Goal: Information Seeking & Learning: Check status

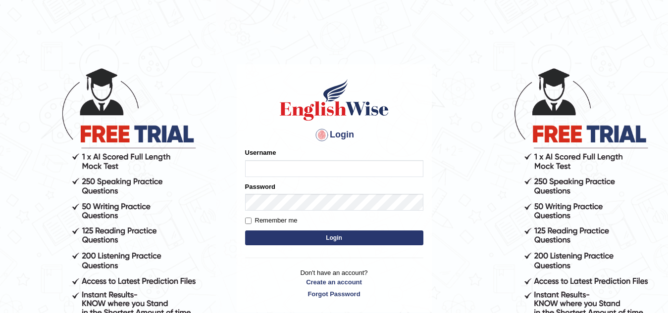
type input "Narendrasingh"
click at [323, 238] on button "Login" at bounding box center [334, 238] width 178 height 15
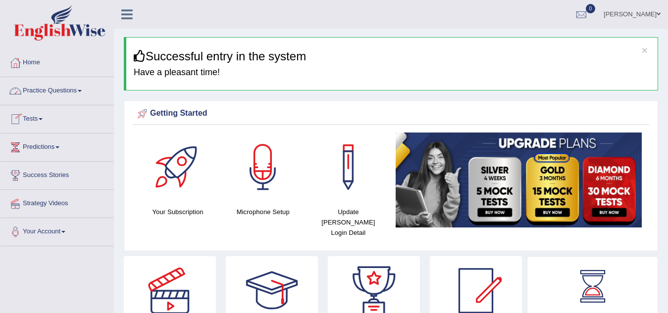
click at [37, 118] on link "Tests" at bounding box center [56, 117] width 113 height 25
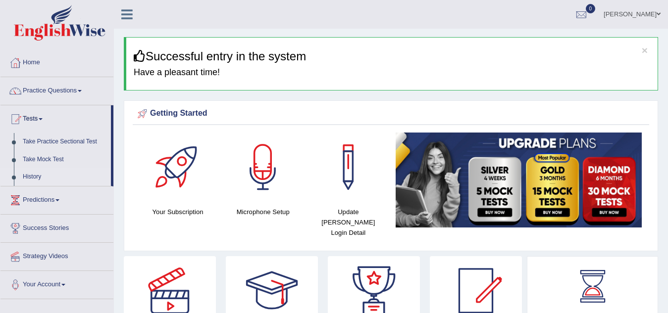
click at [37, 178] on link "History" at bounding box center [64, 177] width 93 height 18
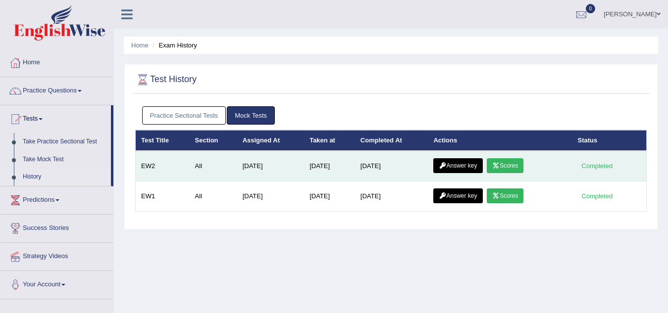
click at [459, 165] on link "Answer key" at bounding box center [457, 165] width 49 height 15
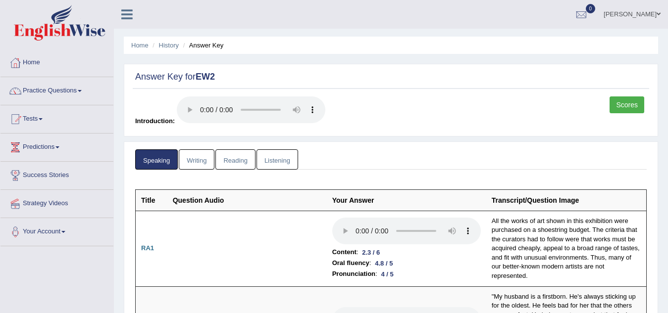
click at [199, 158] on link "Writing" at bounding box center [197, 159] width 36 height 20
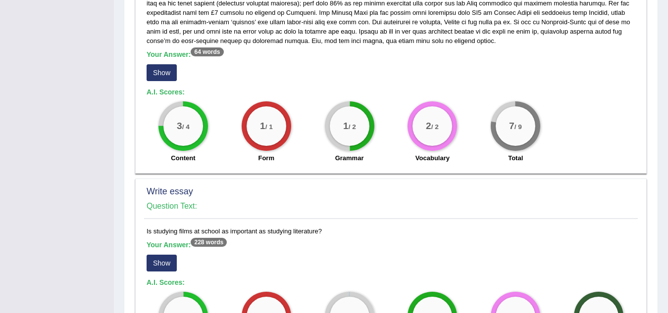
scroll to position [594, 0]
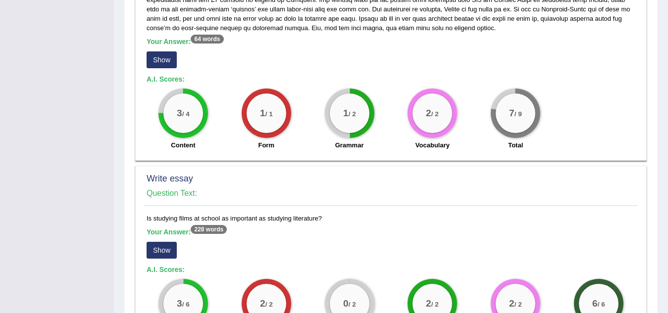
click at [159, 58] on button "Show" at bounding box center [162, 59] width 30 height 17
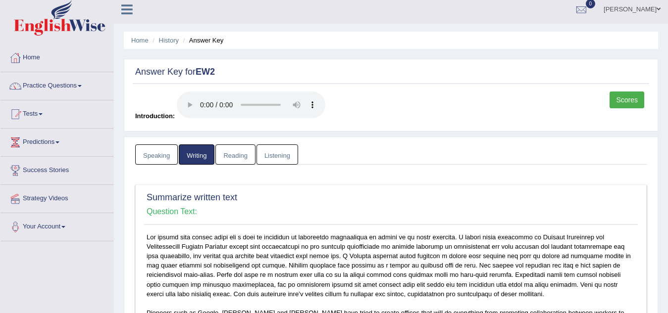
scroll to position [0, 0]
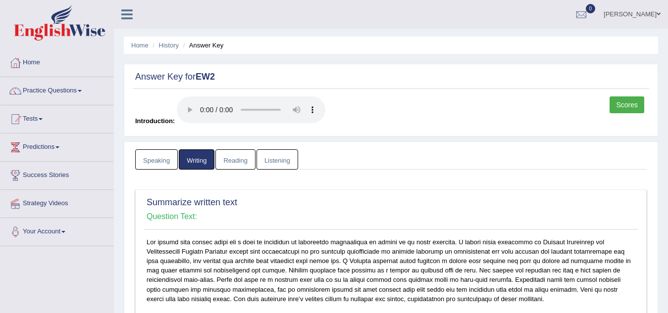
click at [275, 161] on link "Listening" at bounding box center [277, 159] width 42 height 20
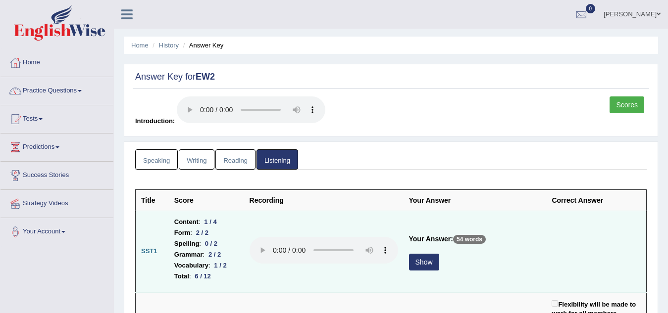
click at [436, 261] on button "Show" at bounding box center [424, 262] width 30 height 17
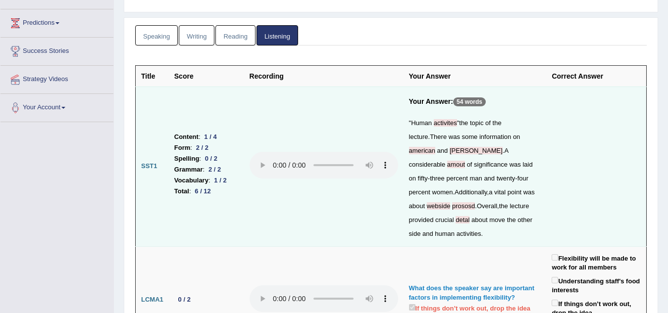
scroll to position [79, 0]
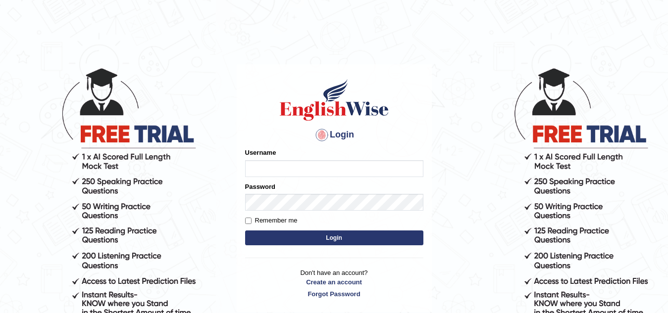
type input "Narendrasingh"
click at [346, 238] on button "Login" at bounding box center [334, 238] width 178 height 15
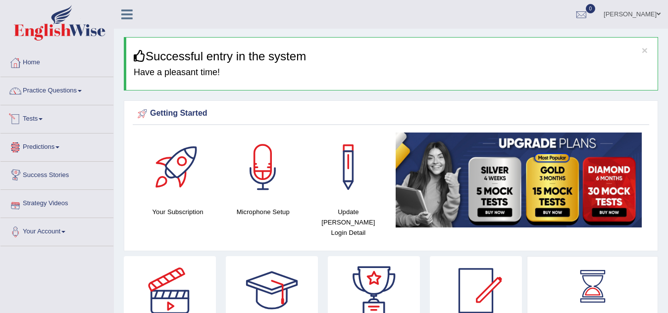
click at [38, 117] on link "Tests" at bounding box center [56, 117] width 113 height 25
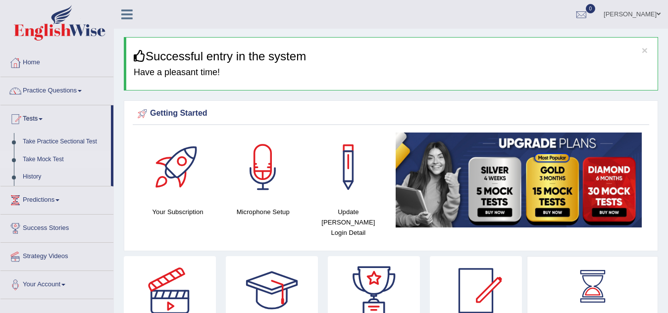
click at [42, 160] on link "Take Mock Test" at bounding box center [64, 160] width 93 height 18
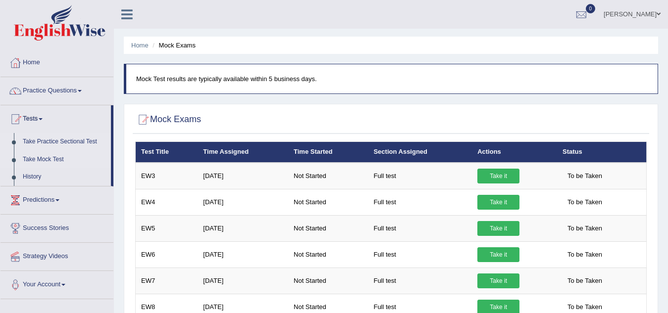
click at [60, 141] on link "Take Practice Sectional Test" at bounding box center [64, 142] width 93 height 18
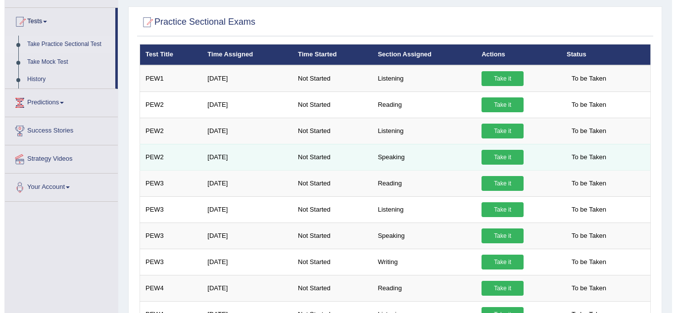
scroll to position [99, 0]
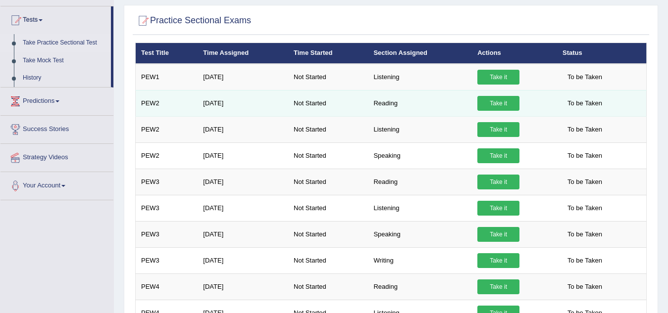
click at [496, 101] on link "Take it" at bounding box center [498, 103] width 42 height 15
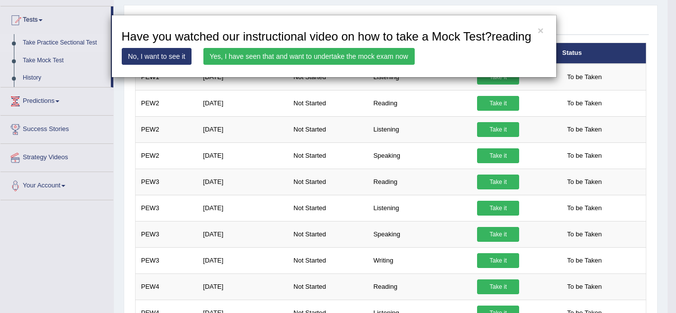
click at [322, 56] on link "Yes, I have seen that and want to undertake the mock exam now" at bounding box center [308, 56] width 211 height 17
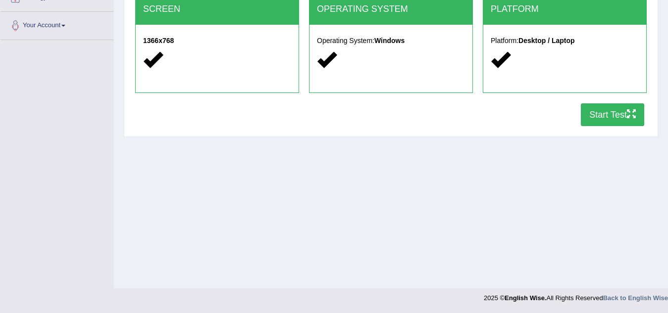
click at [610, 113] on button "Start Test" at bounding box center [612, 114] width 63 height 23
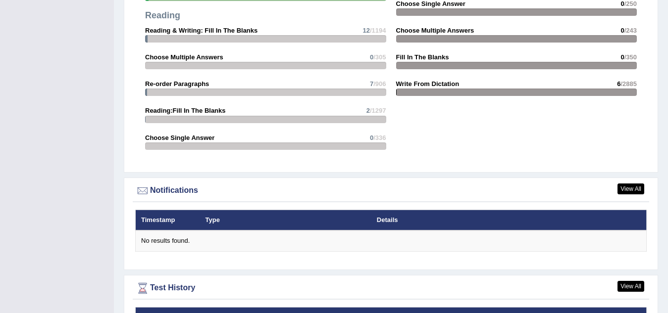
scroll to position [1188, 0]
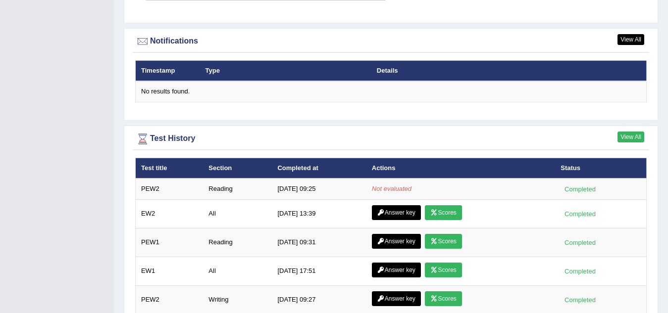
click at [629, 132] on link "View All" at bounding box center [630, 137] width 27 height 11
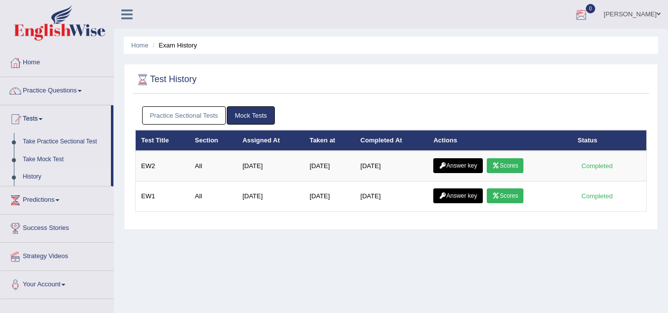
click at [588, 11] on div at bounding box center [581, 14] width 15 height 15
click at [521, 39] on strong "See All Alerts" at bounding box center [518, 42] width 44 height 8
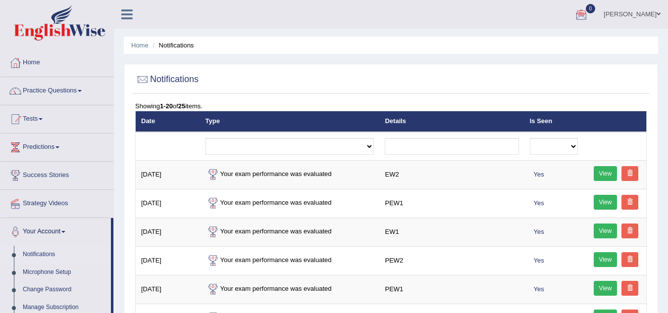
click at [588, 11] on div at bounding box center [581, 14] width 15 height 15
click at [535, 42] on strong "See All Alerts" at bounding box center [518, 42] width 44 height 8
click at [368, 145] on select "Exam evaluated Question report replied Practice question report replied Test as…" at bounding box center [289, 146] width 169 height 17
click at [465, 49] on ul "Home Notifications" at bounding box center [391, 45] width 534 height 17
click at [663, 14] on link "[PERSON_NAME]" at bounding box center [632, 13] width 72 height 26
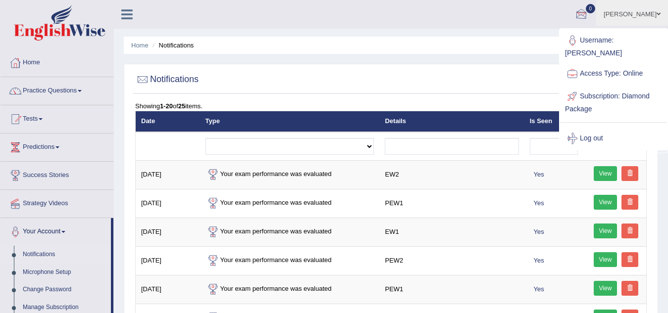
click at [588, 9] on div at bounding box center [581, 14] width 15 height 15
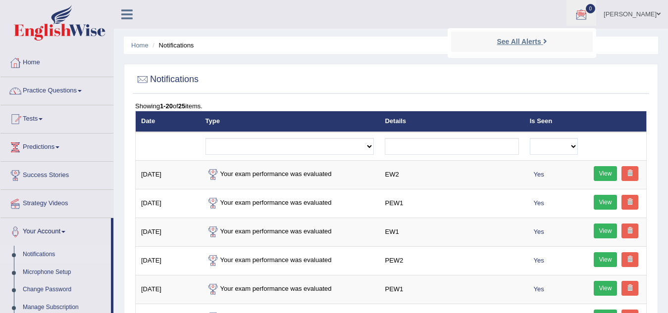
click at [529, 42] on strong "See All Alerts" at bounding box center [518, 42] width 44 height 8
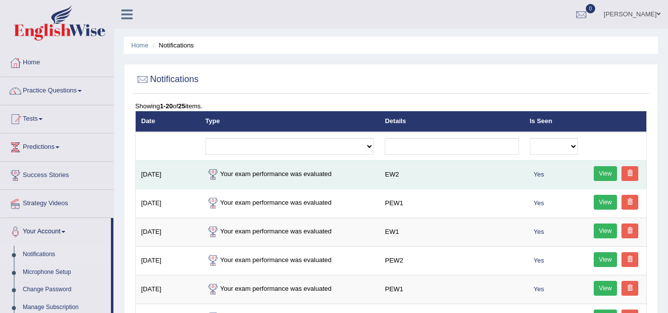
click at [245, 178] on td "Your exam performance was evaluated" at bounding box center [290, 174] width 180 height 29
click at [599, 175] on link "View" at bounding box center [605, 173] width 24 height 15
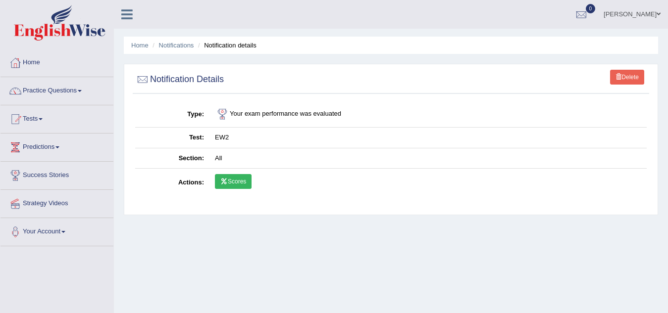
click at [244, 177] on link "Scores" at bounding box center [233, 181] width 37 height 15
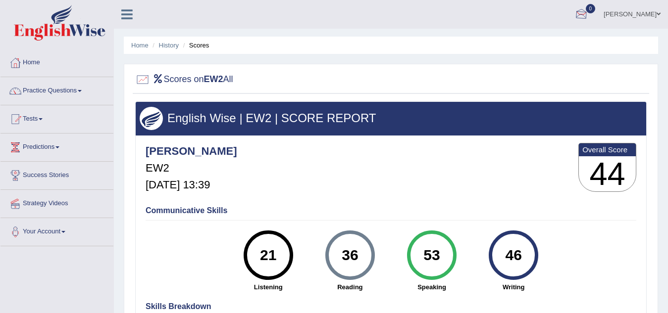
click at [588, 17] on div at bounding box center [581, 14] width 15 height 15
click at [540, 41] on strong "See All Alerts" at bounding box center [518, 42] width 44 height 8
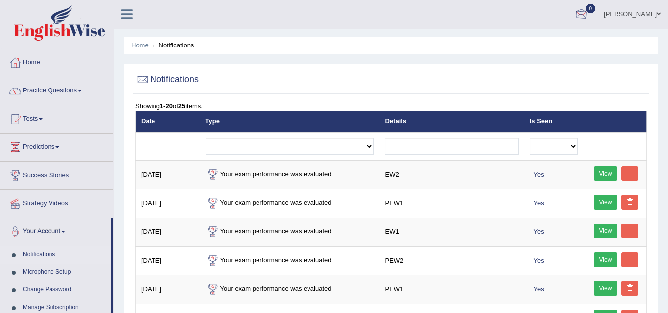
click at [588, 9] on div at bounding box center [581, 14] width 15 height 15
click at [534, 39] on strong "See All Alerts" at bounding box center [518, 42] width 44 height 8
click at [370, 148] on select "Exam evaluated Question report replied Practice question report replied Test as…" at bounding box center [289, 146] width 169 height 17
click at [340, 51] on ul "Home Notifications" at bounding box center [391, 45] width 534 height 17
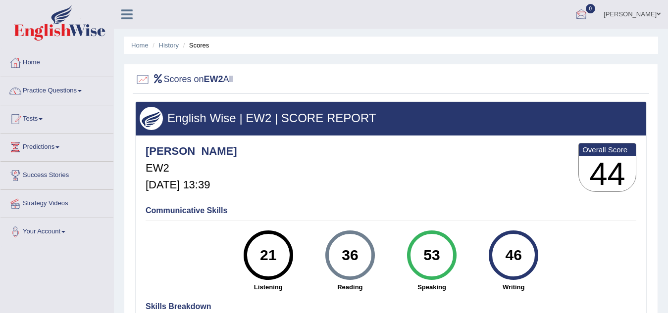
click at [588, 18] on div at bounding box center [581, 14] width 15 height 15
click at [538, 42] on strong "See All Alerts" at bounding box center [518, 42] width 44 height 8
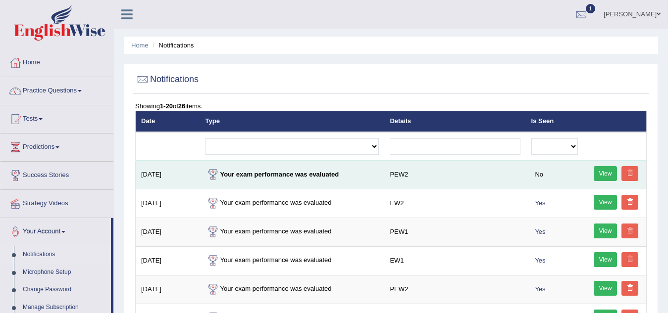
click at [607, 176] on link "View" at bounding box center [605, 173] width 24 height 15
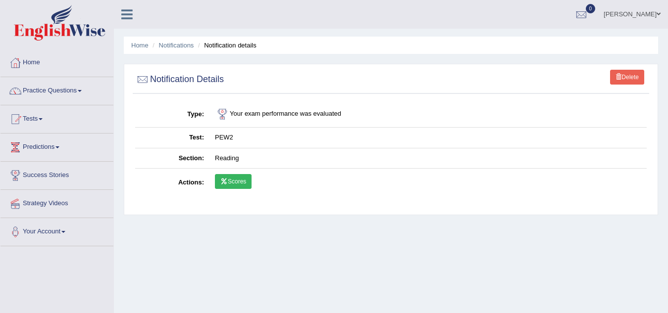
click at [241, 181] on link "Scores" at bounding box center [233, 181] width 37 height 15
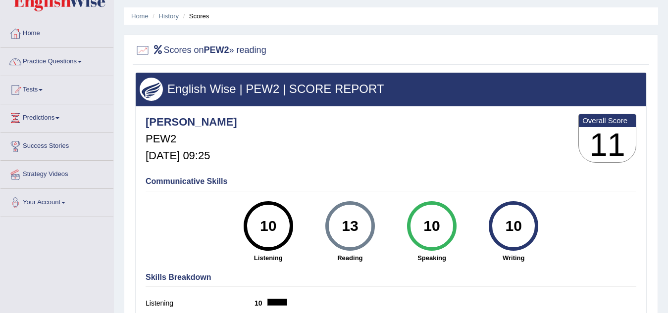
scroll to position [28, 0]
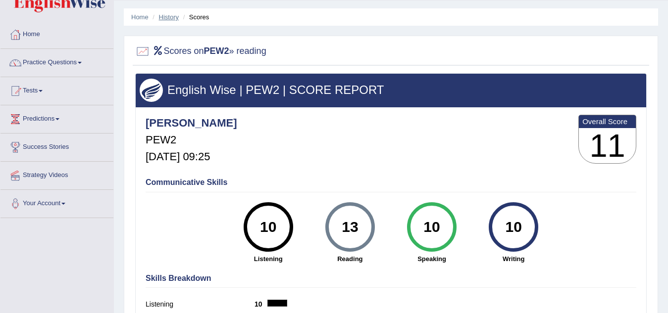
click at [170, 19] on link "History" at bounding box center [169, 16] width 20 height 7
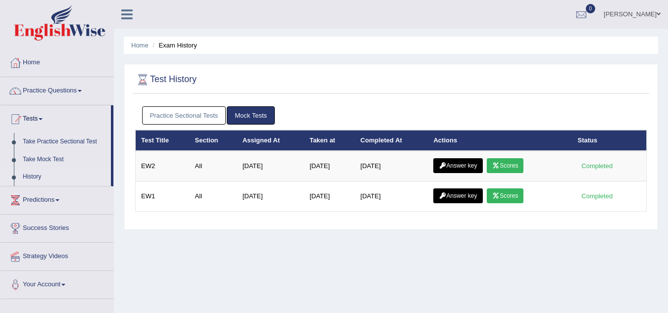
click at [195, 115] on link "Practice Sectional Tests" at bounding box center [184, 115] width 84 height 18
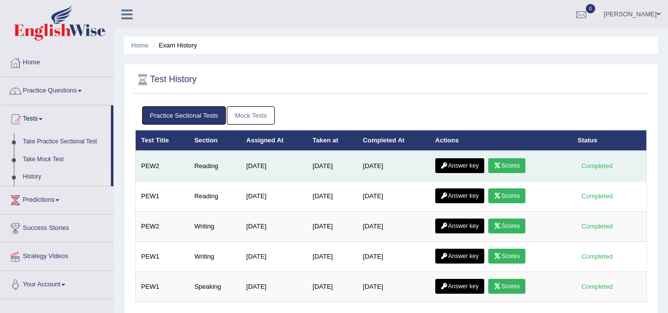
click at [468, 167] on link "Answer key" at bounding box center [459, 165] width 49 height 15
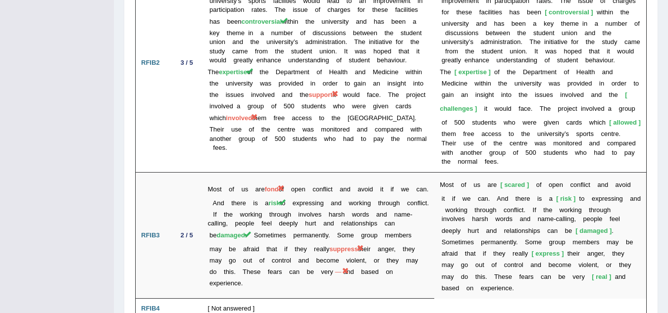
scroll to position [2132, 0]
